Goal: Communication & Community: Answer question/provide support

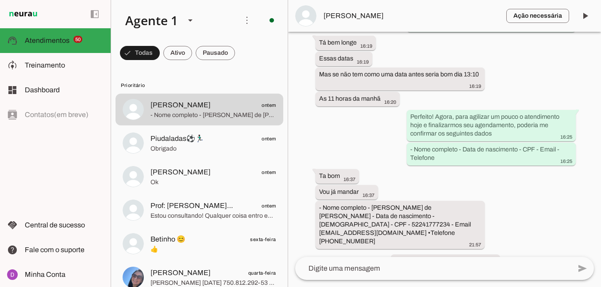
scroll to position [1216, 0]
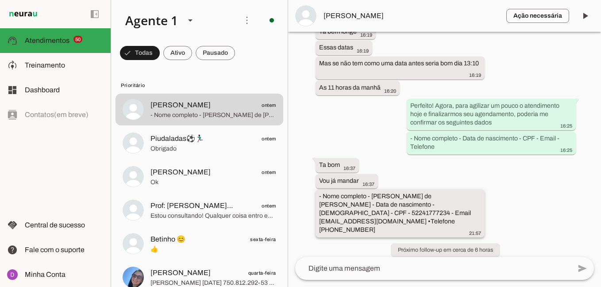
drag, startPoint x: 371, startPoint y: 197, endPoint x: 404, endPoint y: 223, distance: 41.9
click at [404, 223] on div "- Nome completo - [PERSON_NAME] de [PERSON_NAME] - Data de nascimento - [DEMOGR…" at bounding box center [400, 214] width 162 height 45
drag, startPoint x: 404, startPoint y: 223, endPoint x: 385, endPoint y: 209, distance: 24.0
click at [385, 209] on div "- Nome completo - [PERSON_NAME] de [PERSON_NAME] - Data de nascimento - [DEMOGR…" at bounding box center [400, 214] width 162 height 45
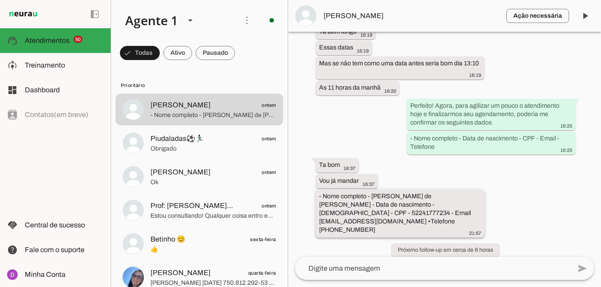
drag, startPoint x: 385, startPoint y: 209, endPoint x: 475, endPoint y: 199, distance: 90.3
click at [0, 0] on slot "- Nome completo - [PERSON_NAME] de [PERSON_NAME] - Data de nascimento - [DEMOGR…" at bounding box center [0, 0] width 0 height 0
drag, startPoint x: 368, startPoint y: 222, endPoint x: 318, endPoint y: 221, distance: 49.6
click at [319, 221] on div "- Nome completo - [PERSON_NAME] de [PERSON_NAME] - Data de nascimento - [DEMOGR…" at bounding box center [400, 214] width 162 height 45
drag, startPoint x: 339, startPoint y: 215, endPoint x: 433, endPoint y: 213, distance: 94.2
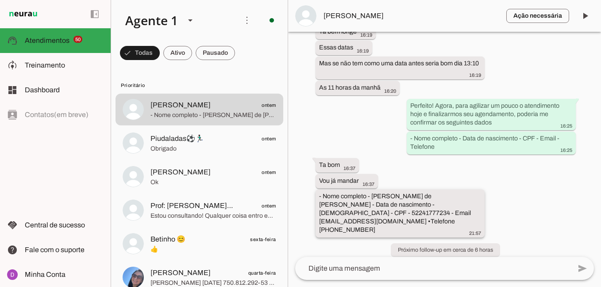
click at [0, 0] on slot "- Nome completo - [PERSON_NAME] de [PERSON_NAME] - Data de nascimento - [DEMOGR…" at bounding box center [0, 0] width 0 height 0
drag, startPoint x: 366, startPoint y: 223, endPoint x: 321, endPoint y: 196, distance: 52.7
click at [321, 196] on div "- Nome completo - [PERSON_NAME] de [PERSON_NAME] - Data de nascimento - [DEMOGR…" at bounding box center [400, 214] width 162 height 45
click at [391, 266] on textarea at bounding box center [433, 269] width 276 height 11
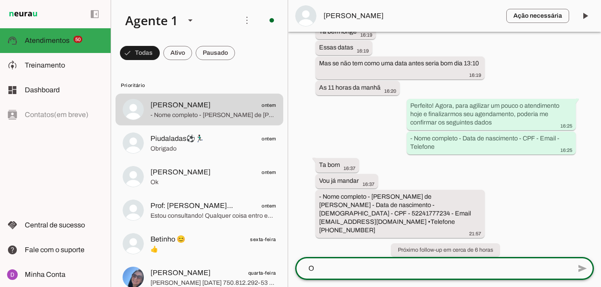
scroll to position [0, 0]
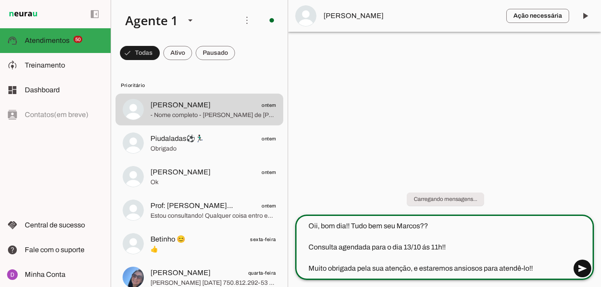
type textarea "Oii, bom dia!! Tudo bem seu Marcos?? Consulta agendada para o dia 13/10 ás 11h!…"
type md-outlined-text-field "Oii, bom dia!! Tudo bem seu Marcos?? Consulta agendada para o dia 13/10 ás 11h!…"
click at [582, 270] on span at bounding box center [581, 268] width 21 height 21
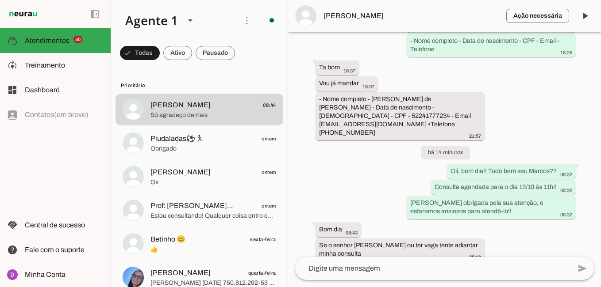
scroll to position [1385, 0]
